Goal: Task Accomplishment & Management: Manage account settings

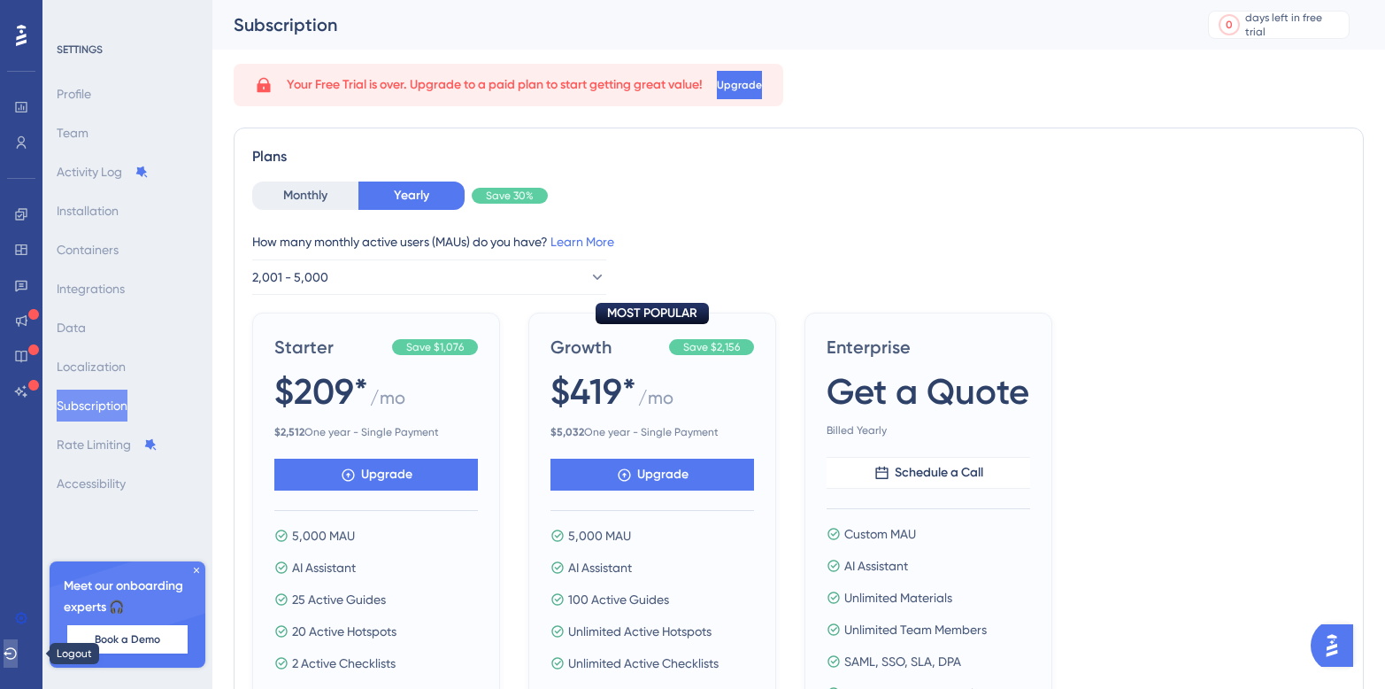
click at [18, 652] on icon at bounding box center [11, 653] width 14 height 14
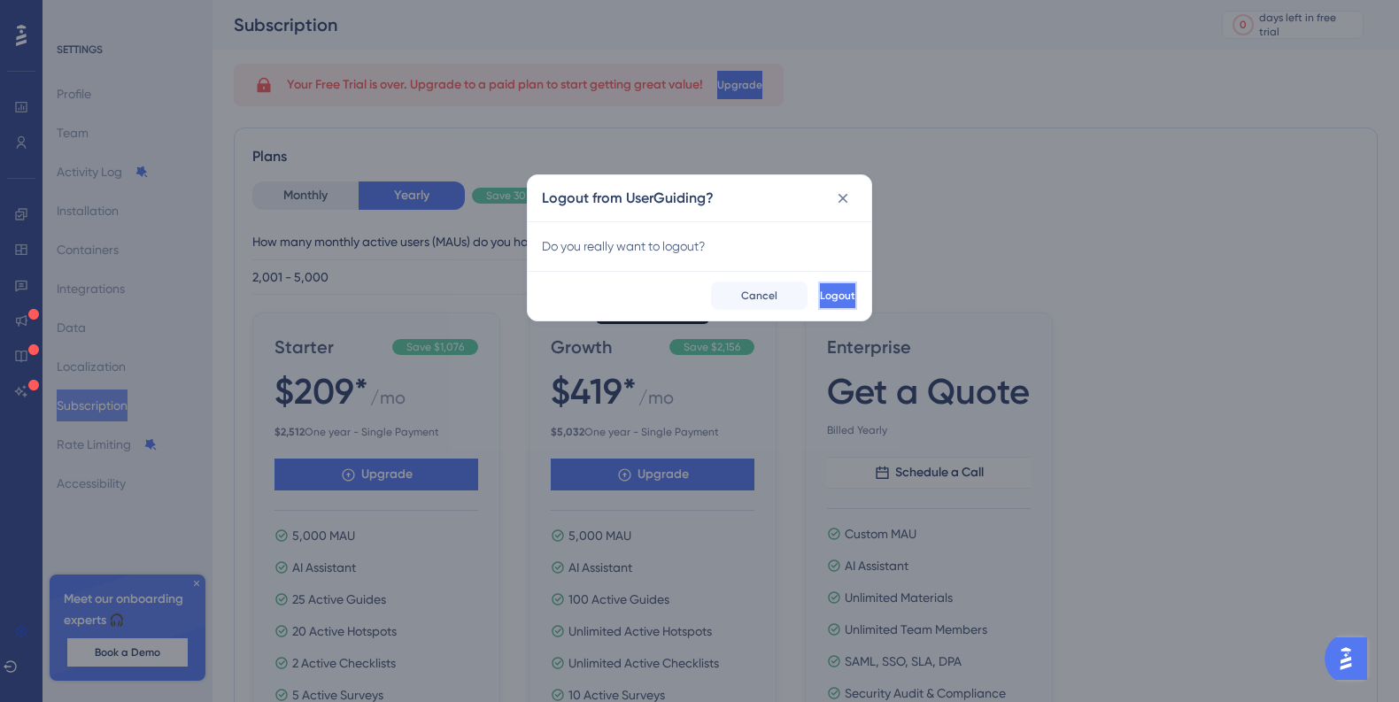
click at [818, 297] on button "Logout" at bounding box center [837, 295] width 39 height 28
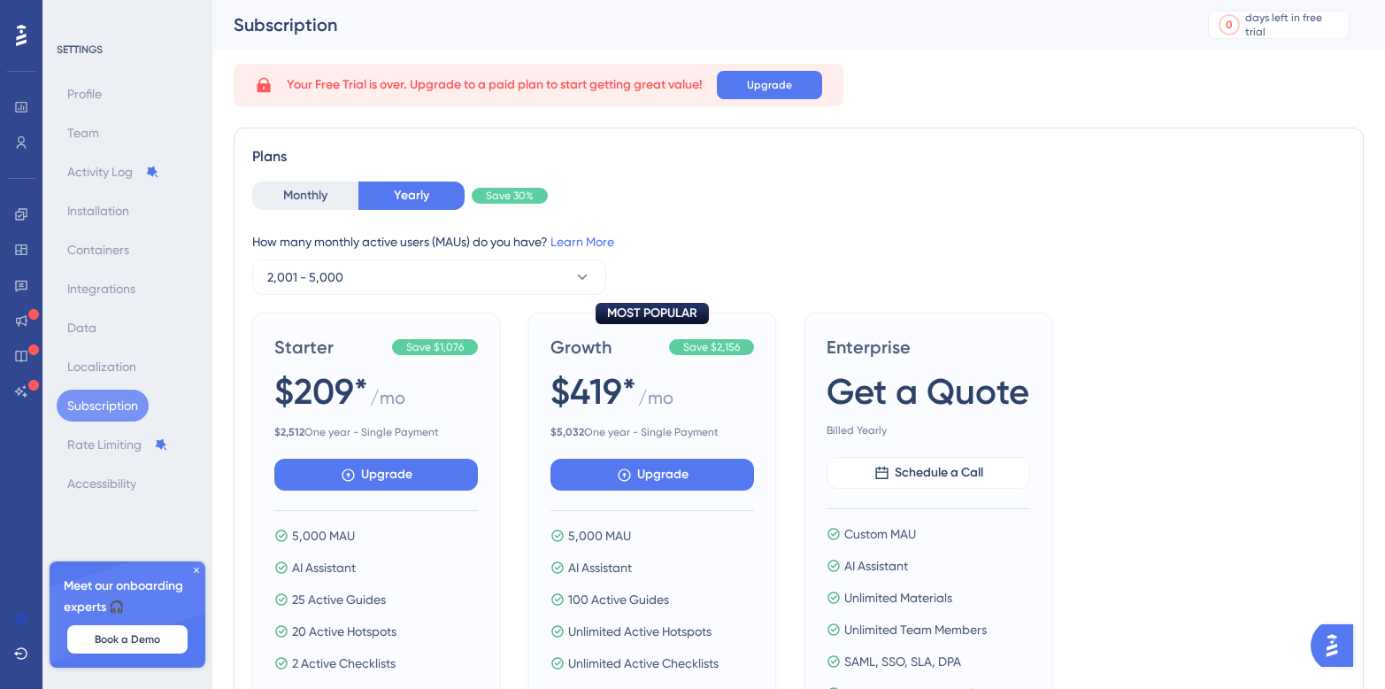
click at [198, 566] on icon at bounding box center [196, 570] width 11 height 11
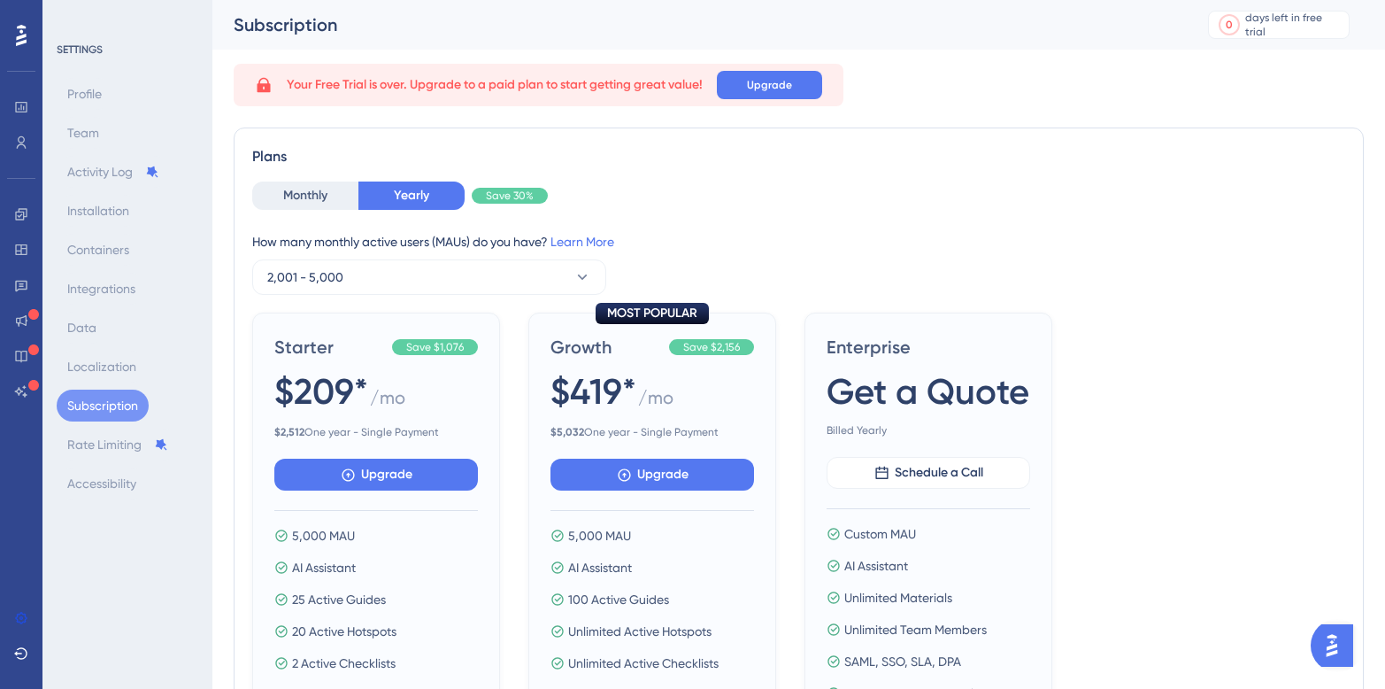
click at [1340, 641] on img "Open AI Assistant Launcher" at bounding box center [1332, 645] width 32 height 32
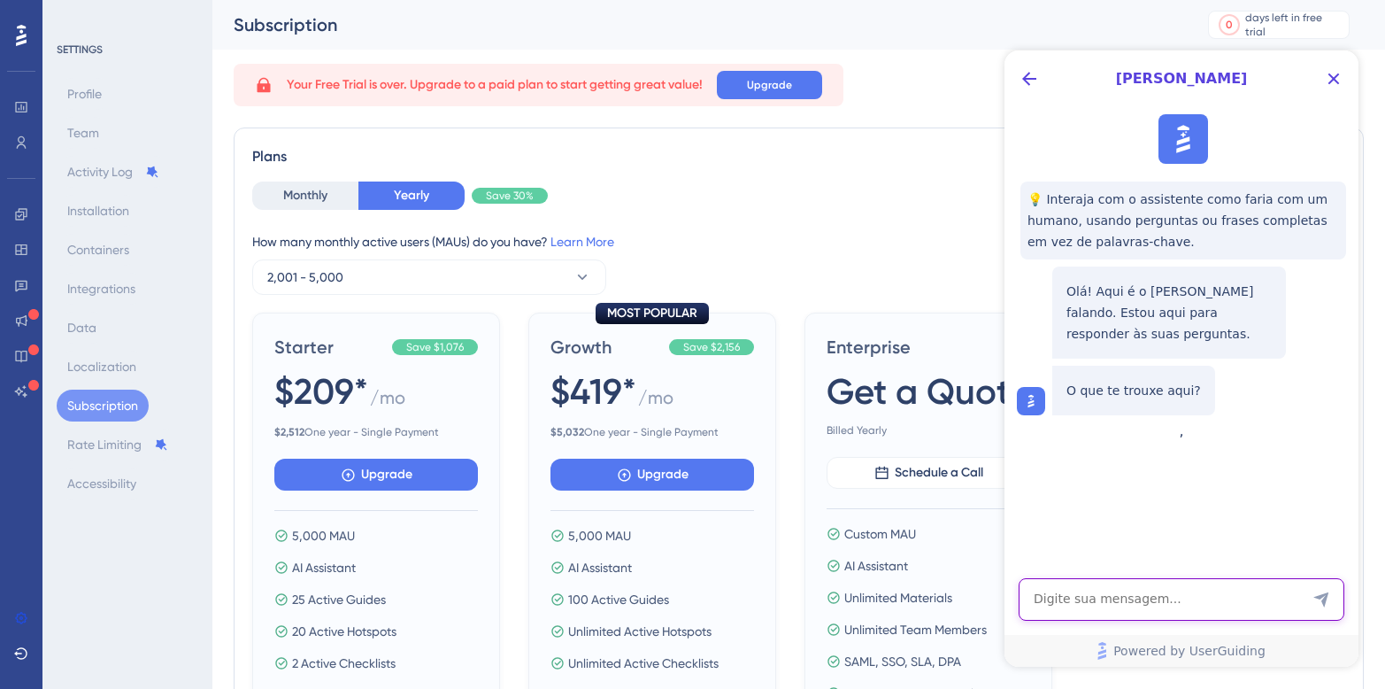
click at [1183, 588] on textarea "AI Assistant Text Input" at bounding box center [1182, 599] width 326 height 42
type textarea "Cancelar minha conta"
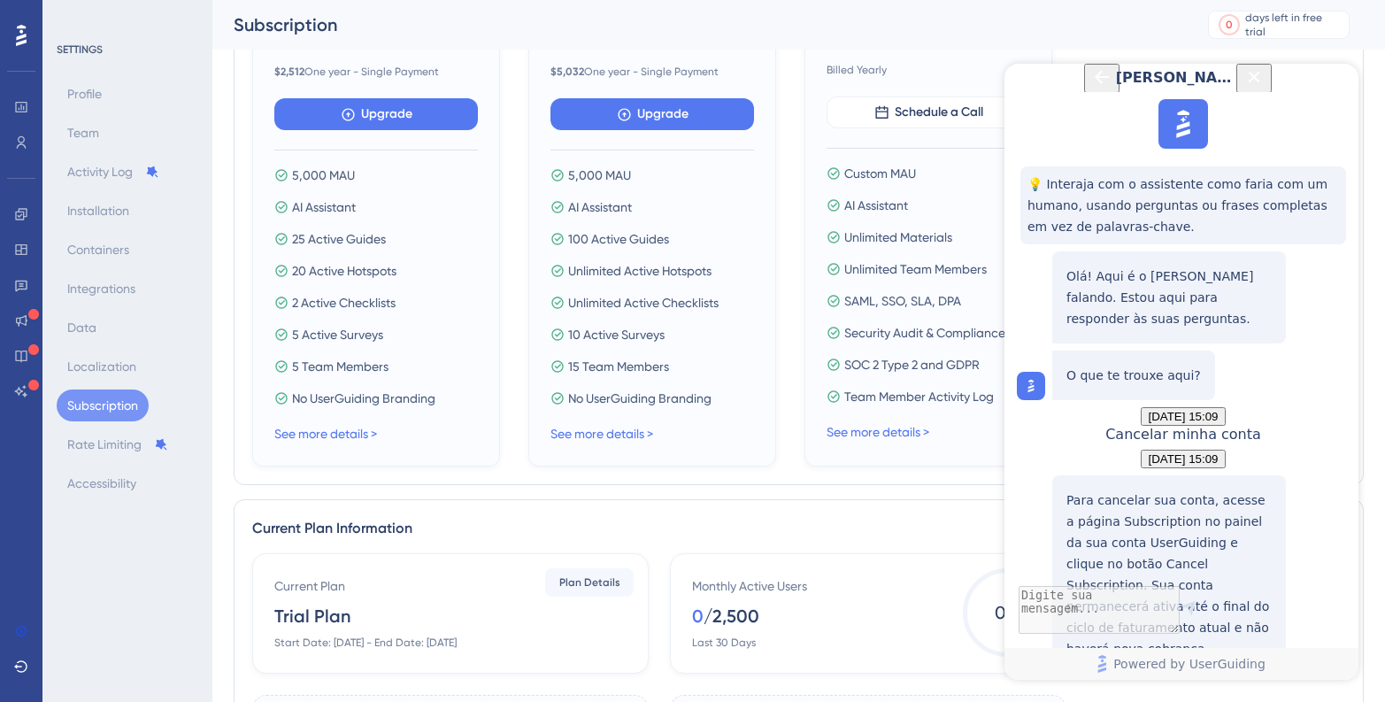
scroll to position [278, 0]
click at [1160, 685] on div "Gerenciando sua assinatura" at bounding box center [1169, 704] width 198 height 38
